Goal: Transaction & Acquisition: Purchase product/service

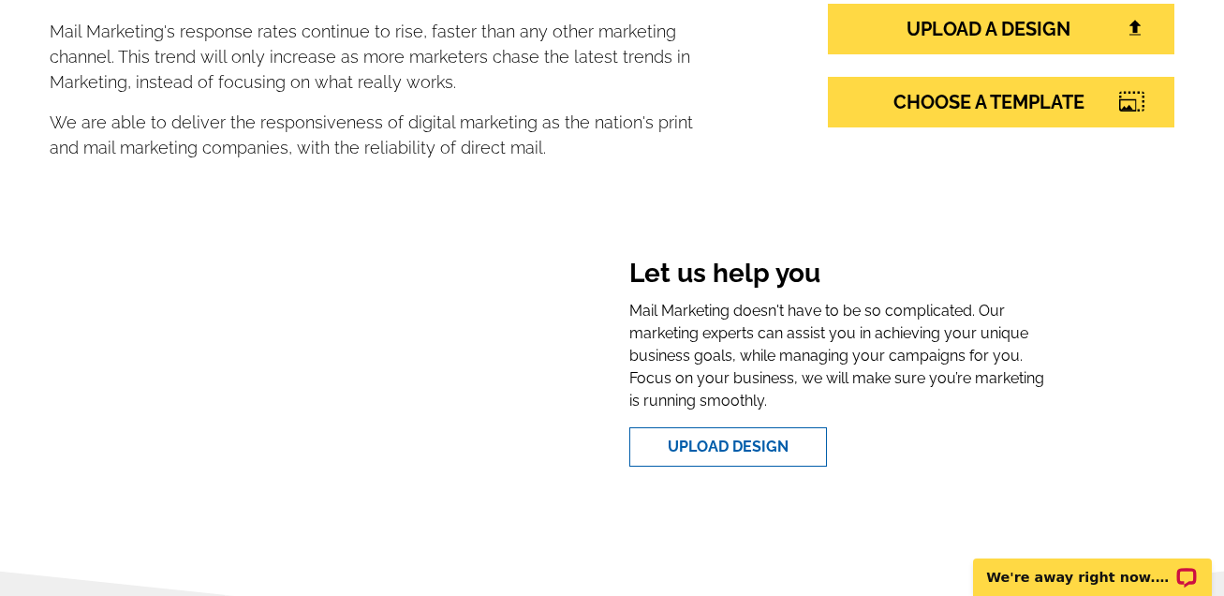
scroll to position [378, 0]
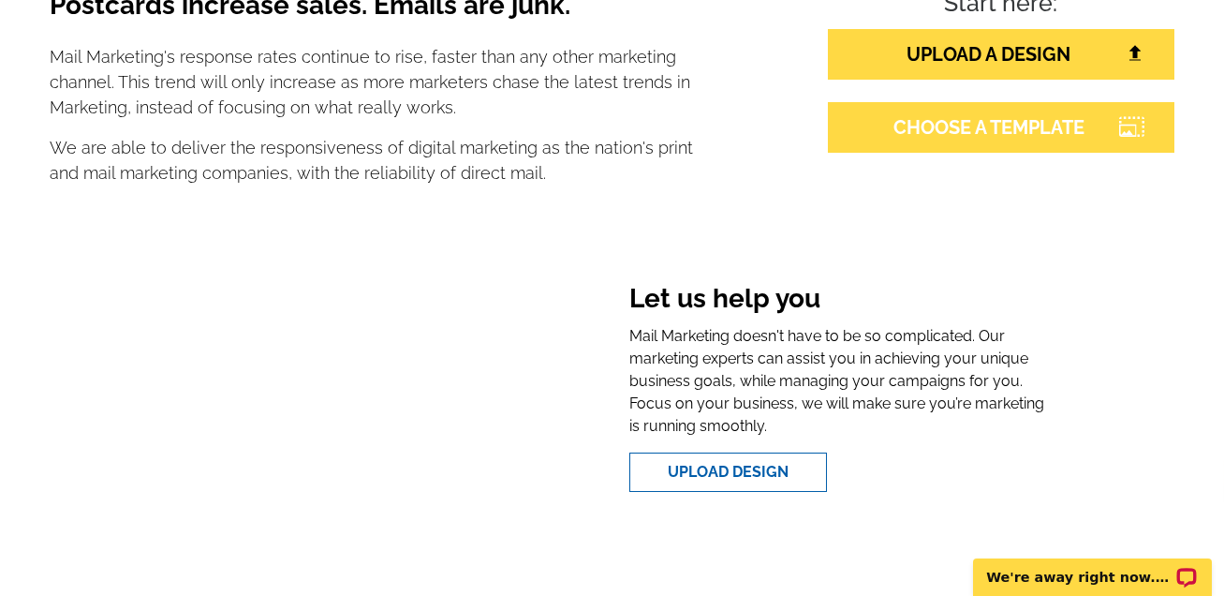
click at [1125, 122] on icon at bounding box center [1132, 126] width 25 height 17
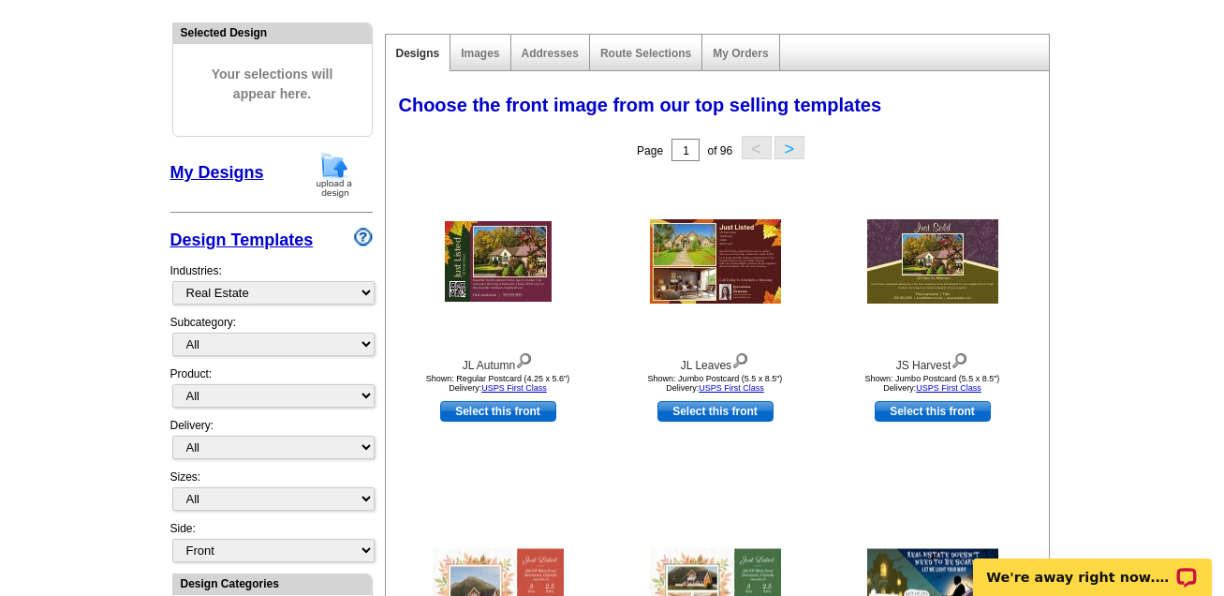
scroll to position [175, 0]
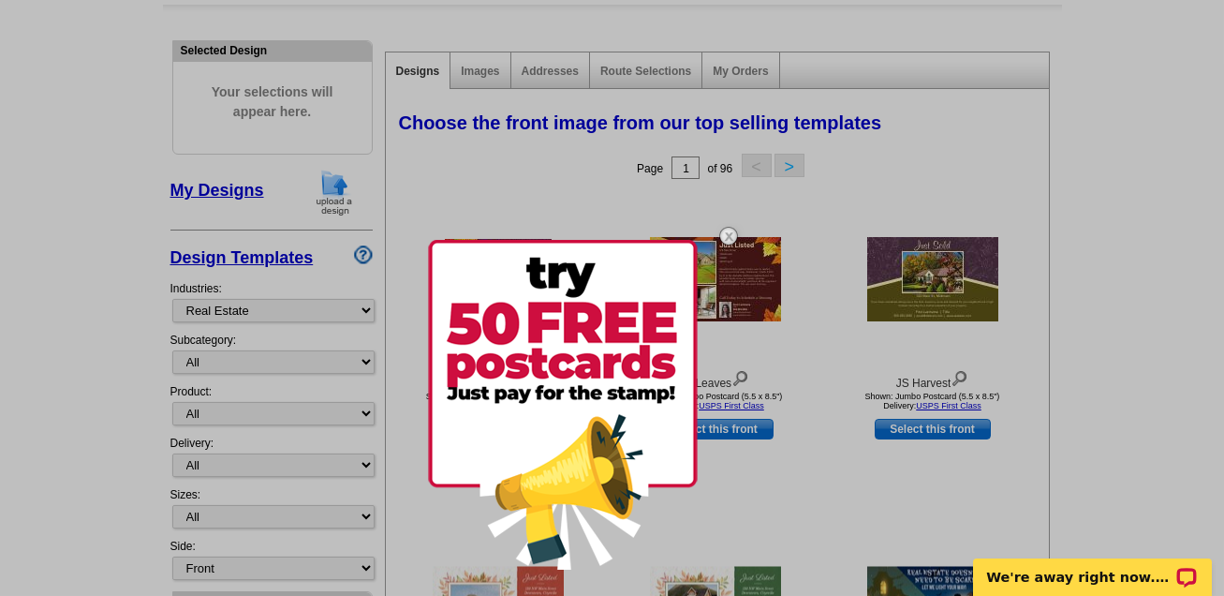
click at [358, 311] on div at bounding box center [612, 298] width 1224 height 596
click at [724, 232] on img at bounding box center [729, 236] width 54 height 54
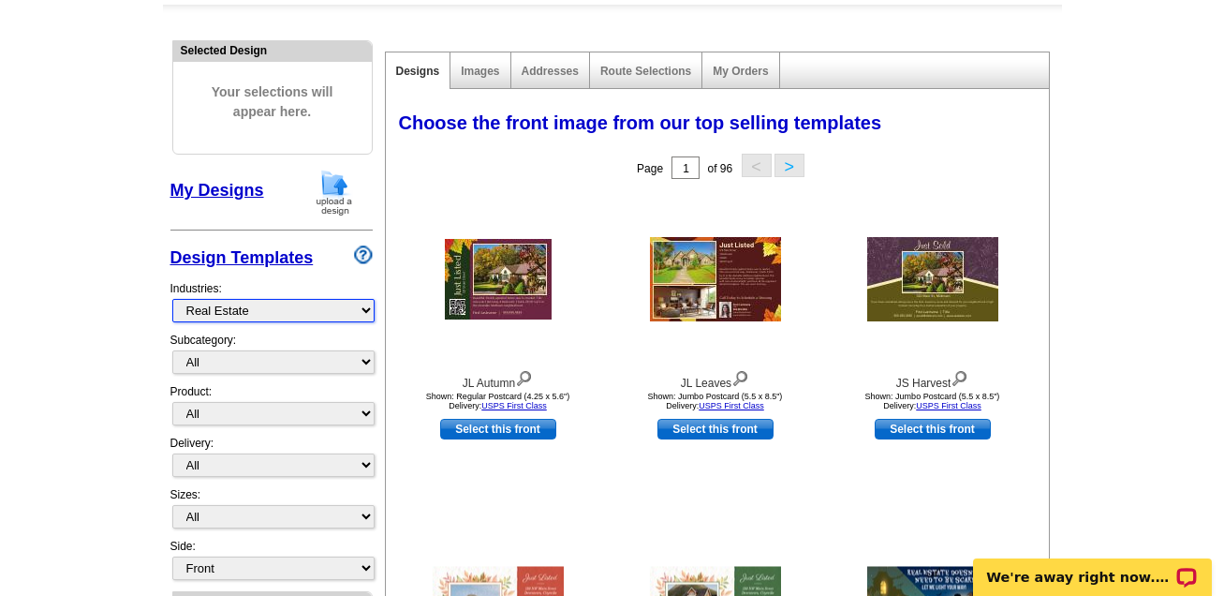
click at [366, 307] on select "What's New Real Estate Mortgage Insurance HVAC Dental Solar EDDM - NEW! Calenda…" at bounding box center [273, 310] width 202 height 23
select select "773"
click at [172, 299] on select "What's New Real Estate Mortgage Insurance HVAC Dental Solar EDDM - NEW! Calenda…" at bounding box center [273, 310] width 202 height 23
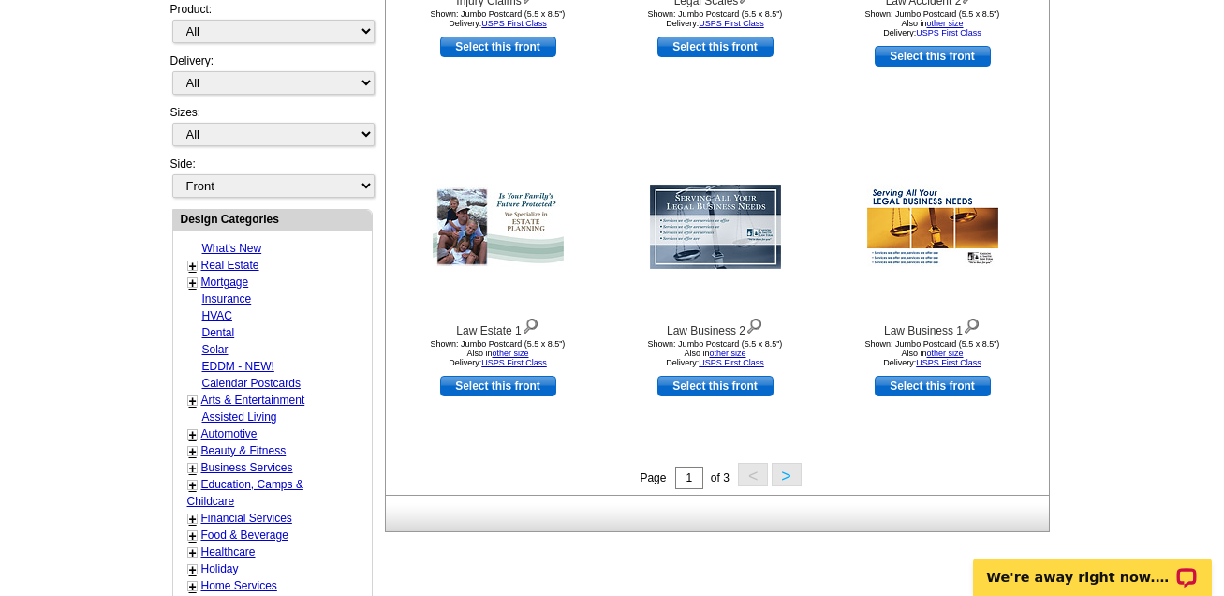
scroll to position [532, 0]
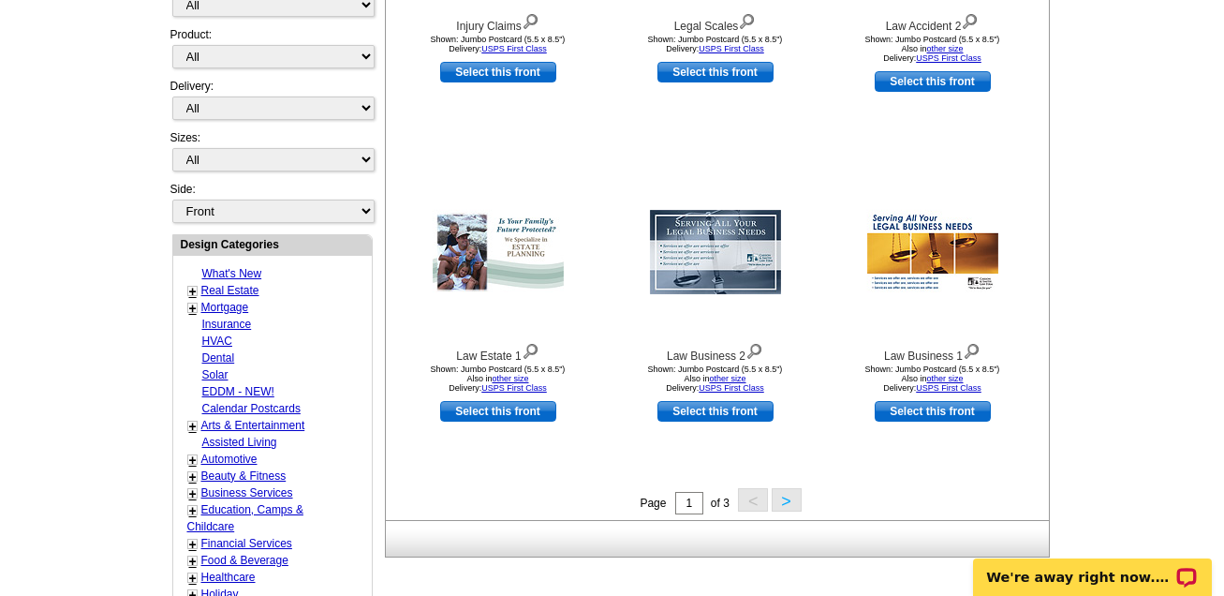
click at [783, 504] on button ">" at bounding box center [787, 499] width 30 height 23
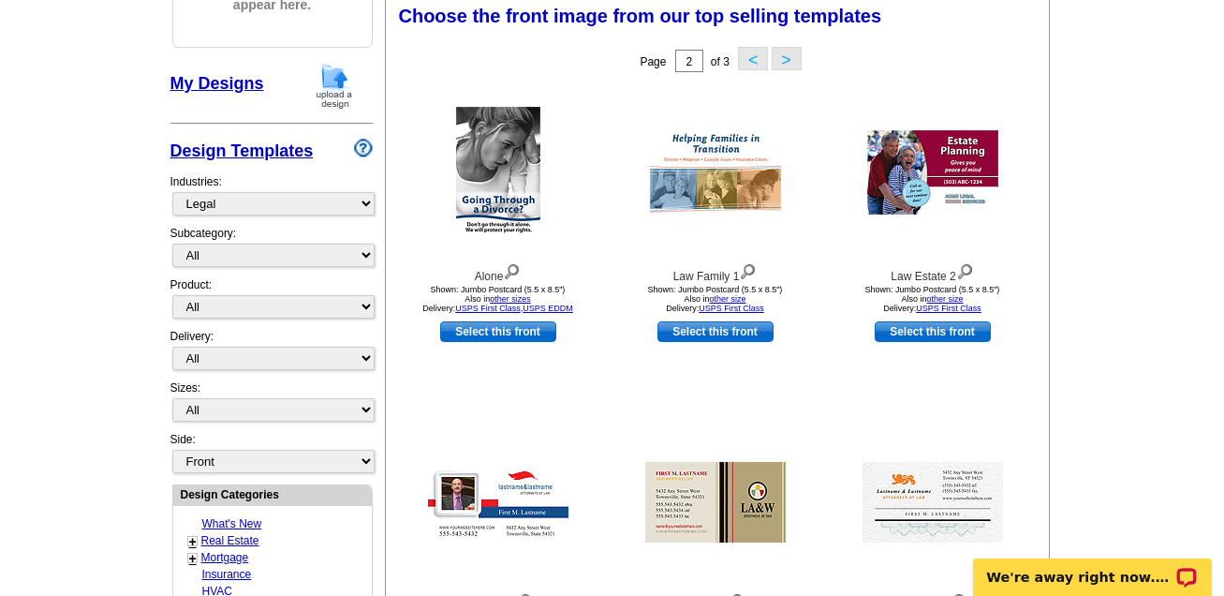
scroll to position [276, 0]
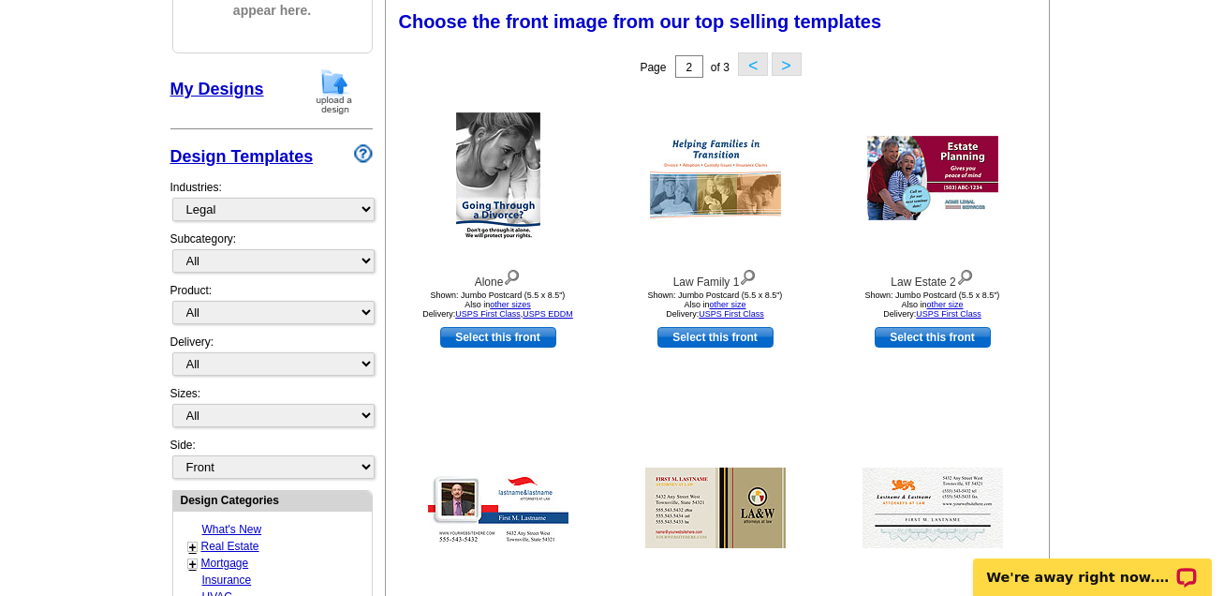
click at [787, 59] on button ">" at bounding box center [787, 63] width 30 height 23
